Goal: Task Accomplishment & Management: Use online tool/utility

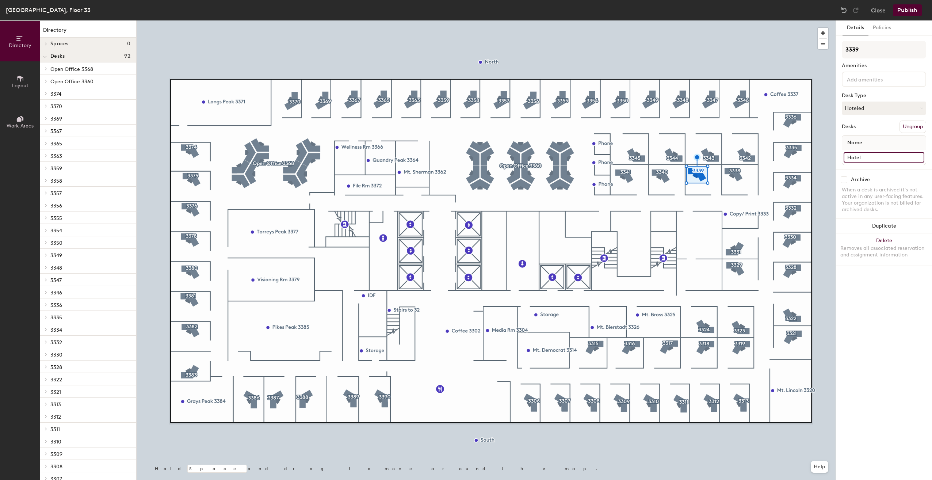
click at [866, 159] on input "Hotel" at bounding box center [884, 157] width 81 height 10
click at [867, 145] on div "Name" at bounding box center [884, 142] width 84 height 15
click at [864, 153] on input "Hotel" at bounding box center [884, 157] width 81 height 10
type input "[PERSON_NAME] R & Hotel B"
click at [870, 110] on button "Hoteled" at bounding box center [884, 108] width 84 height 13
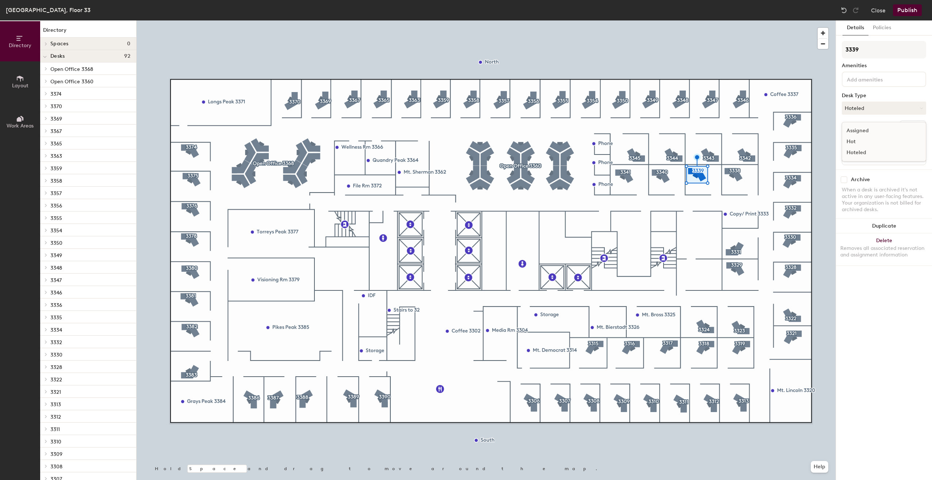
click at [871, 131] on div "Assigned" at bounding box center [878, 130] width 73 height 11
click at [901, 13] on button "Publish" at bounding box center [907, 10] width 29 height 12
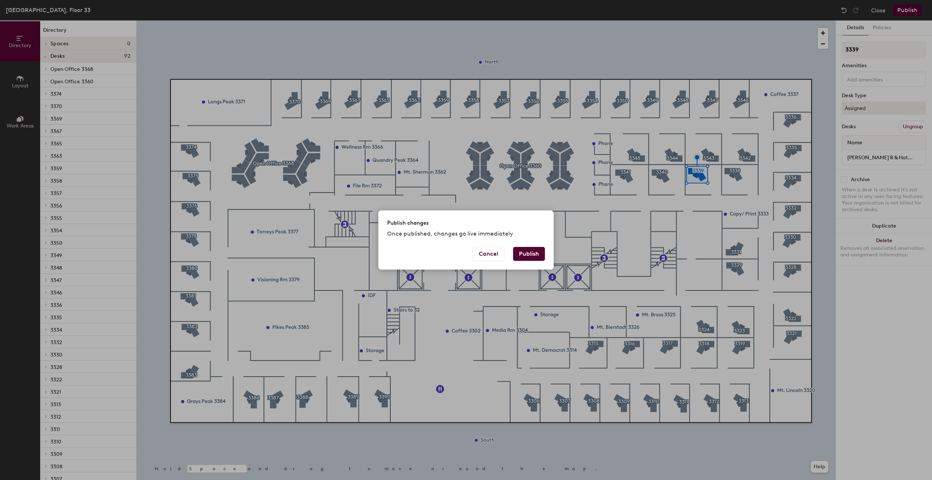
click at [532, 254] on button "Publish" at bounding box center [529, 254] width 32 height 14
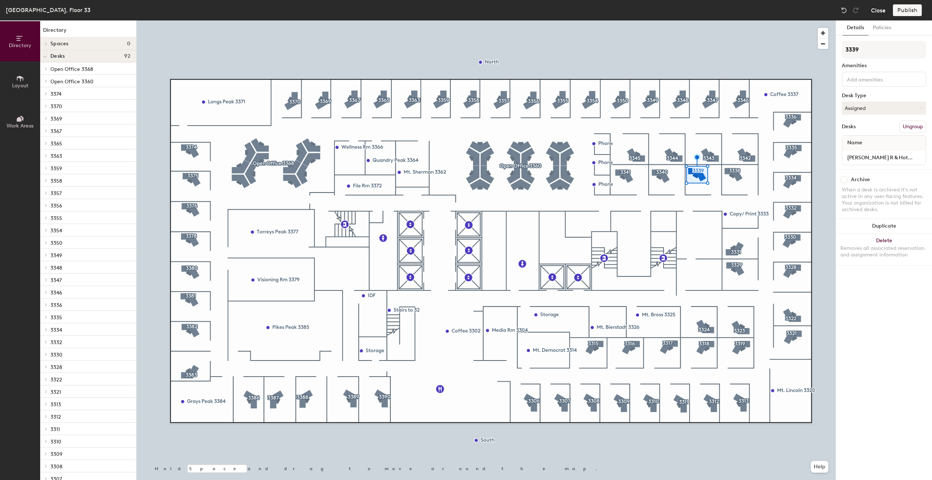
click at [879, 9] on button "Close" at bounding box center [878, 10] width 15 height 12
